Goal: Use online tool/utility: Utilize a website feature to perform a specific function

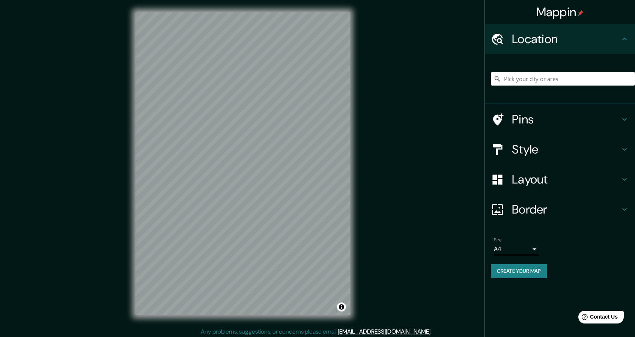
click at [523, 82] on input "Pick your city or area" at bounding box center [563, 79] width 144 height 14
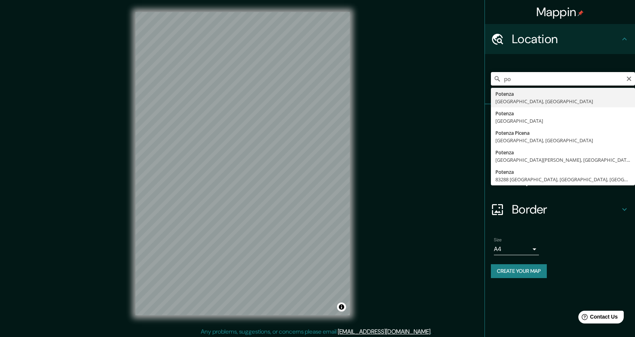
type input "p"
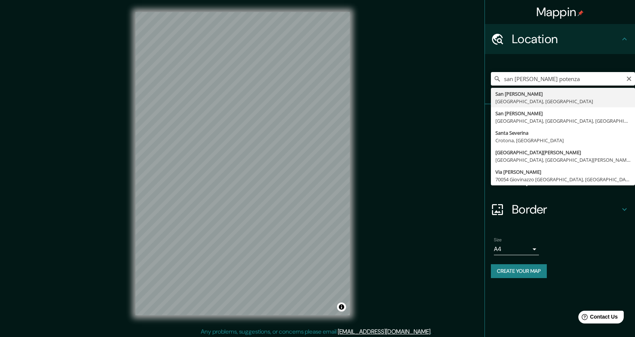
type input "[PERSON_NAME], [GEOGRAPHIC_DATA], [GEOGRAPHIC_DATA]"
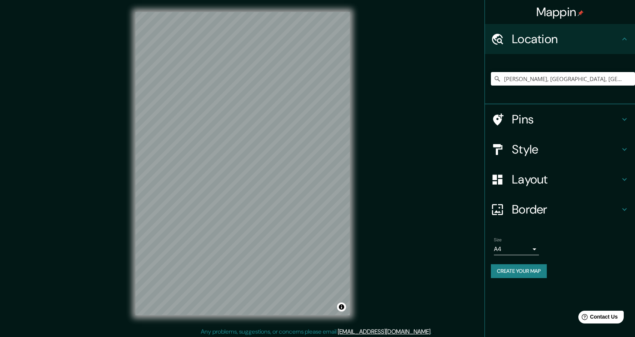
click at [523, 115] on h4 "Pins" at bounding box center [566, 119] width 108 height 15
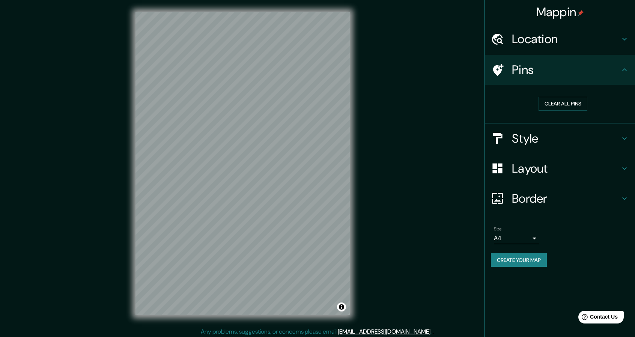
click at [526, 140] on h4 "Style" at bounding box center [566, 138] width 108 height 15
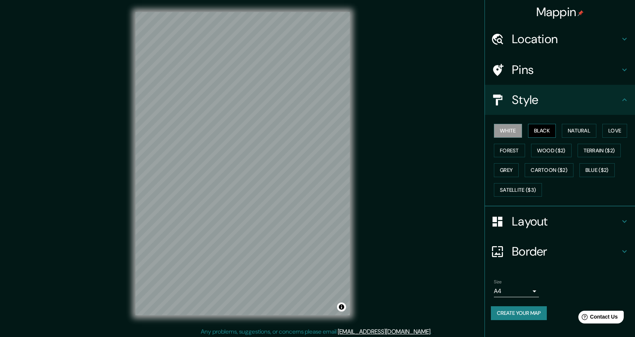
click at [541, 128] on button "Black" at bounding box center [542, 131] width 28 height 14
click at [516, 131] on button "White" at bounding box center [508, 131] width 28 height 14
click at [591, 131] on button "Natural" at bounding box center [579, 131] width 35 height 14
click at [615, 128] on button "Love" at bounding box center [615, 131] width 25 height 14
click at [518, 149] on button "Forest" at bounding box center [509, 151] width 31 height 14
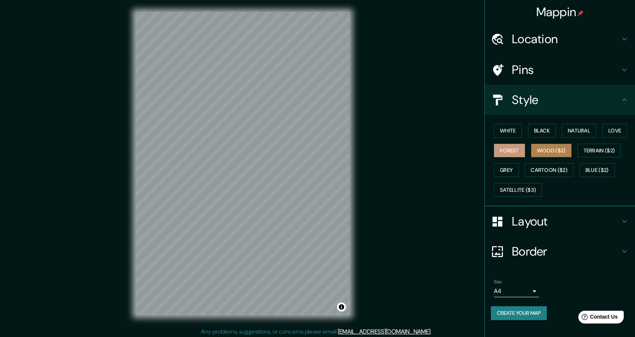
click at [553, 154] on button "Wood ($2)" at bounding box center [551, 151] width 41 height 14
click at [551, 168] on button "Cartoon ($2)" at bounding box center [549, 170] width 49 height 14
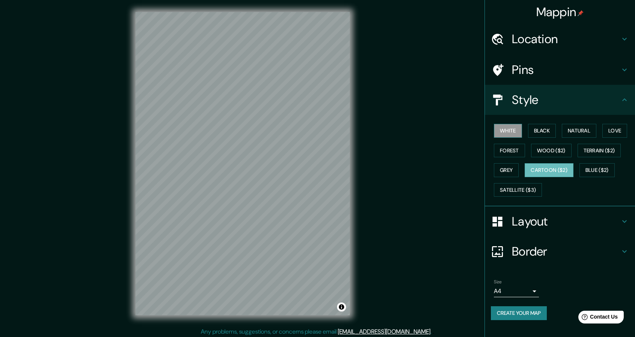
click at [510, 131] on button "White" at bounding box center [508, 131] width 28 height 14
click at [523, 193] on button "Satellite ($3)" at bounding box center [518, 190] width 48 height 14
click at [515, 130] on button "White" at bounding box center [508, 131] width 28 height 14
click at [534, 89] on div "Style" at bounding box center [560, 100] width 150 height 30
click at [531, 218] on h4 "Layout" at bounding box center [566, 221] width 108 height 15
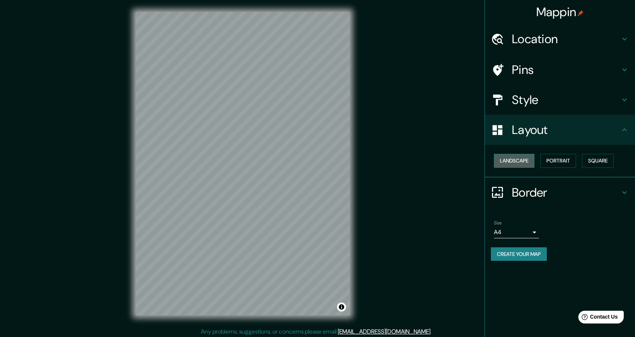
click at [522, 162] on button "Landscape" at bounding box center [514, 161] width 41 height 14
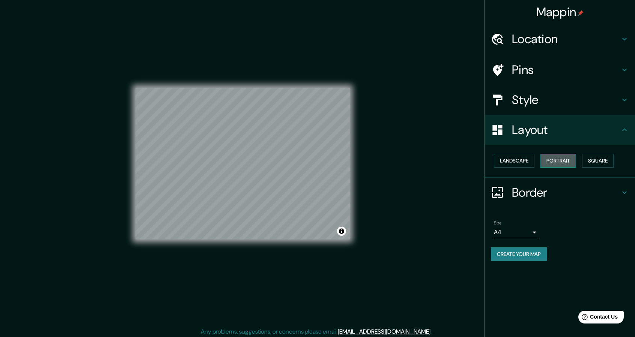
click at [548, 160] on button "Portrait" at bounding box center [559, 161] width 36 height 14
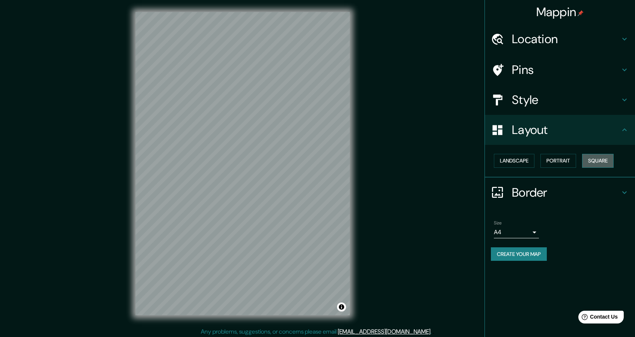
click at [586, 160] on button "Square" at bounding box center [598, 161] width 32 height 14
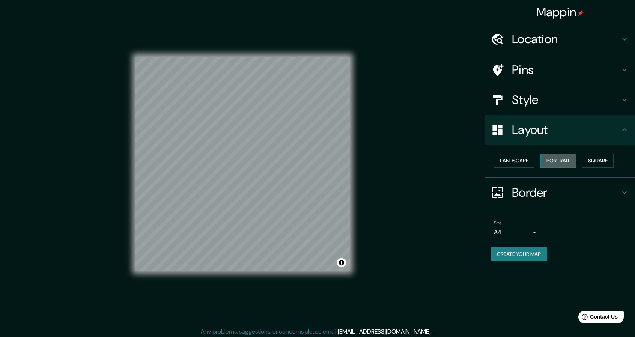
click at [571, 160] on button "Portrait" at bounding box center [559, 161] width 36 height 14
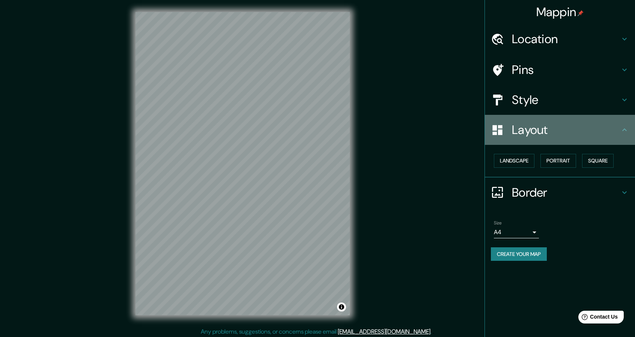
click at [514, 140] on div "Layout" at bounding box center [560, 130] width 150 height 30
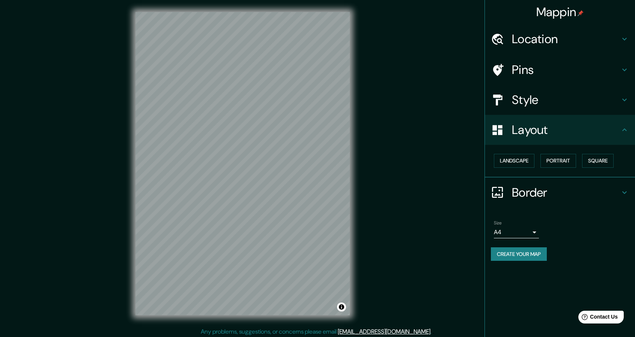
click at [545, 41] on h4 "Location" at bounding box center [566, 39] width 108 height 15
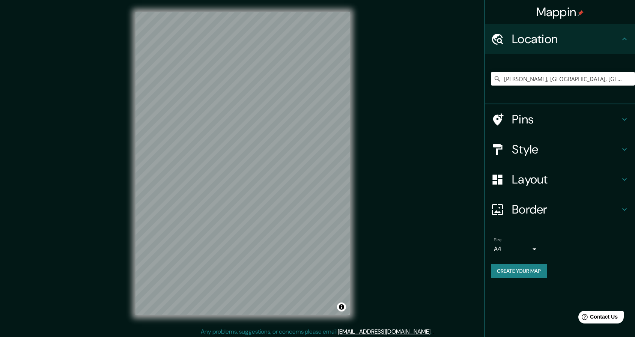
click at [534, 125] on h4 "Pins" at bounding box center [566, 119] width 108 height 15
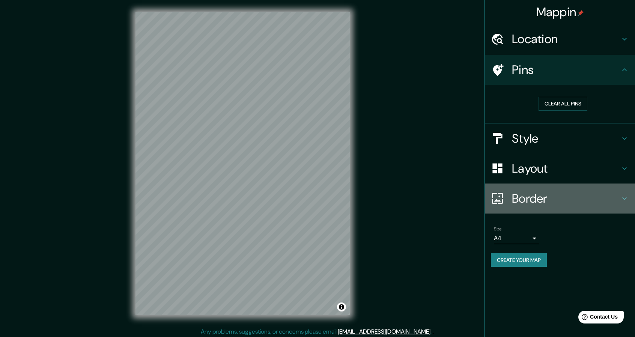
click at [528, 195] on h4 "Border" at bounding box center [566, 198] width 108 height 15
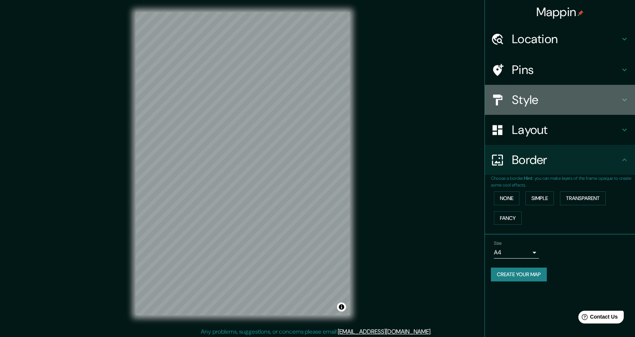
click at [519, 100] on h4 "Style" at bounding box center [566, 99] width 108 height 15
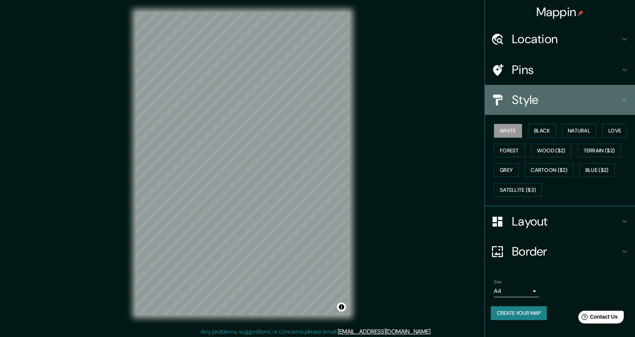
click at [523, 85] on div "Style" at bounding box center [560, 100] width 150 height 30
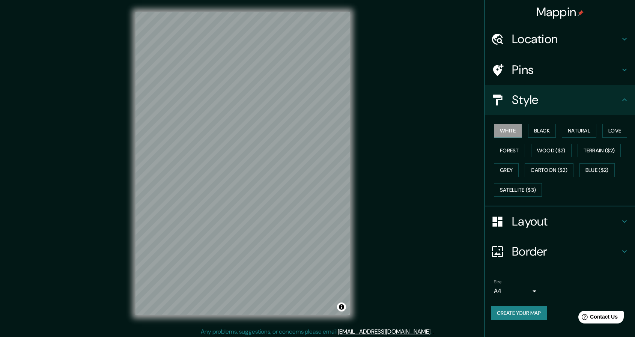
click at [504, 220] on div at bounding box center [501, 221] width 21 height 13
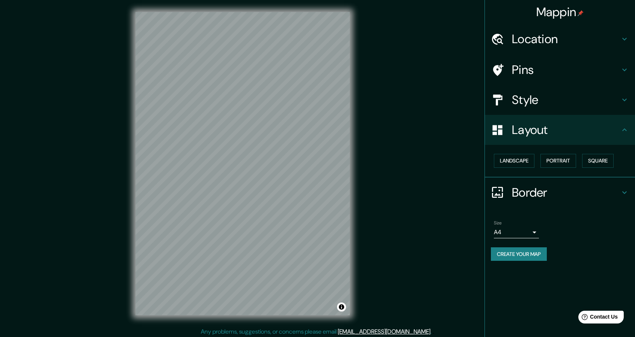
scroll to position [0, 0]
